Goal: Task Accomplishment & Management: Manage account settings

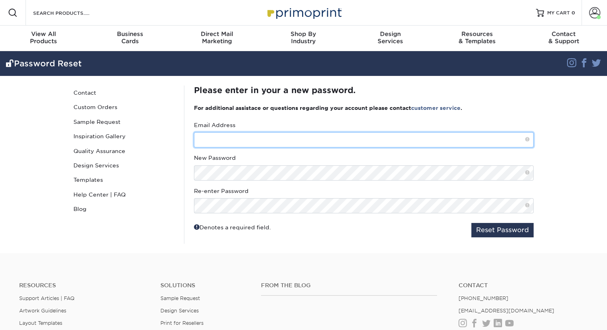
click at [227, 137] on input "text" at bounding box center [364, 139] width 340 height 15
click at [235, 135] on input "text" at bounding box center [364, 139] width 340 height 15
type input "[PERSON_NAME][EMAIL_ADDRESS][DOMAIN_NAME]"
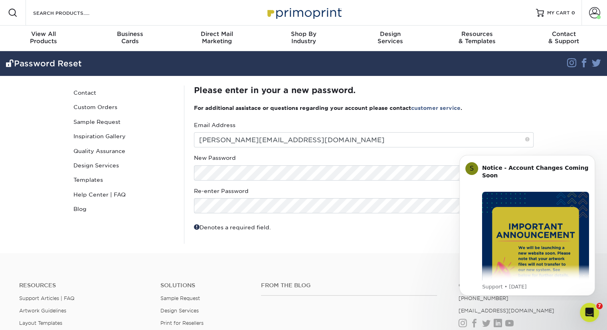
click at [242, 163] on div "New Password" at bounding box center [364, 167] width 340 height 26
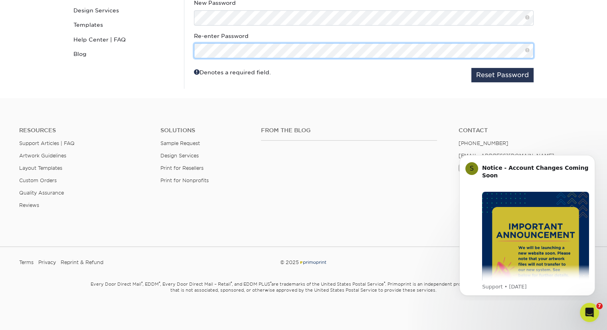
scroll to position [157, 0]
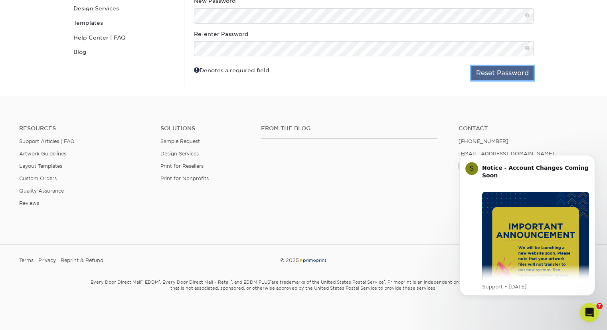
click at [504, 71] on button "Reset Password" at bounding box center [502, 73] width 62 height 14
